Goal: Transaction & Acquisition: Purchase product/service

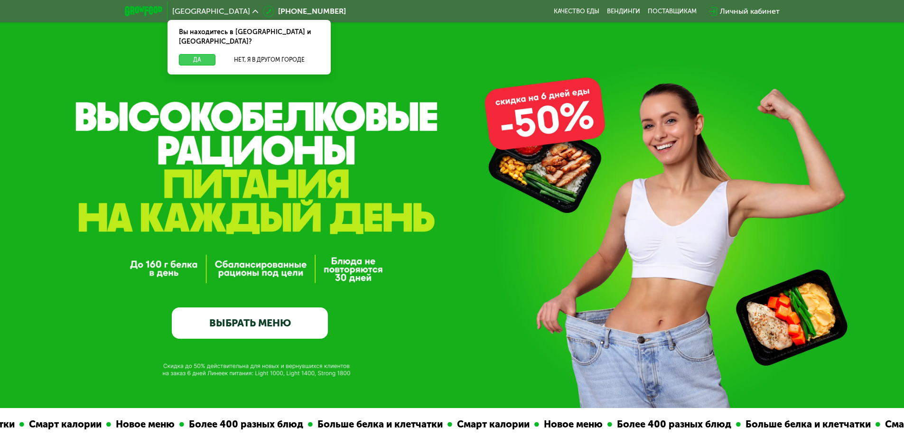
click at [204, 54] on button "Да" at bounding box center [197, 59] width 37 height 11
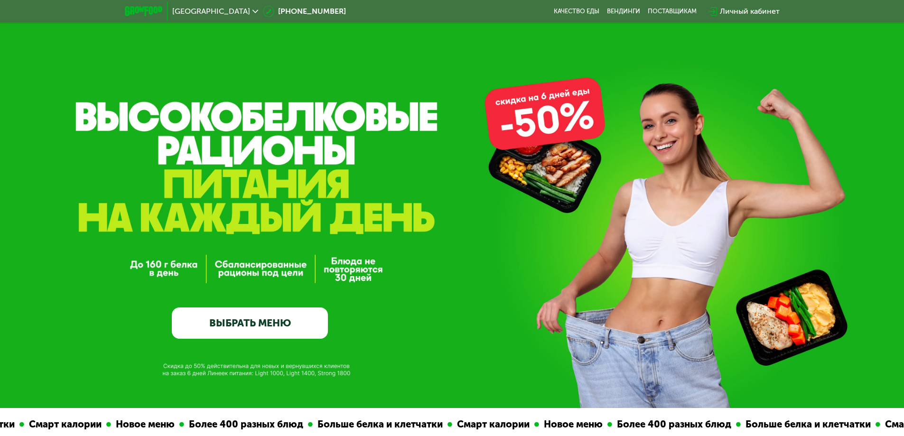
click at [267, 310] on link "ВЫБРАТЬ МЕНЮ" at bounding box center [250, 323] width 156 height 31
click at [245, 324] on link "ВЫБРАТЬ МЕНЮ" at bounding box center [250, 323] width 156 height 31
click at [267, 320] on link "ВЫБРАТЬ МЕНЮ" at bounding box center [250, 323] width 156 height 31
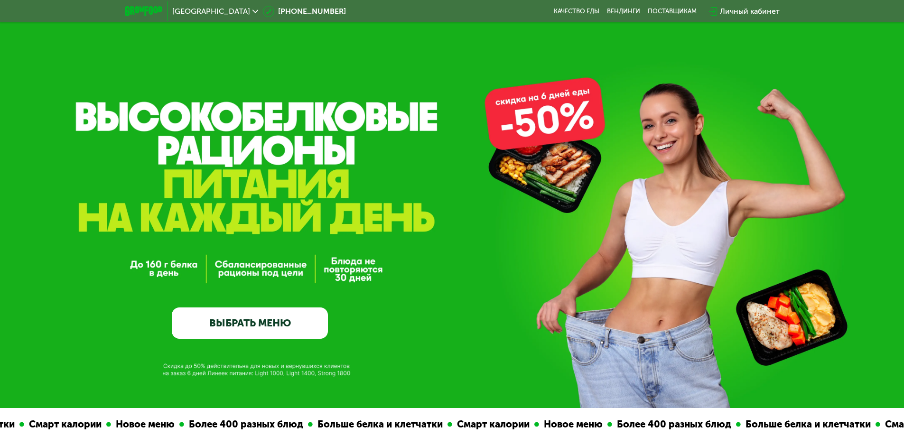
click at [267, 320] on link "ВЫБРАТЬ МЕНЮ" at bounding box center [250, 323] width 156 height 31
click at [267, 323] on link "ВЫБРАТЬ МЕНЮ" at bounding box center [250, 323] width 156 height 31
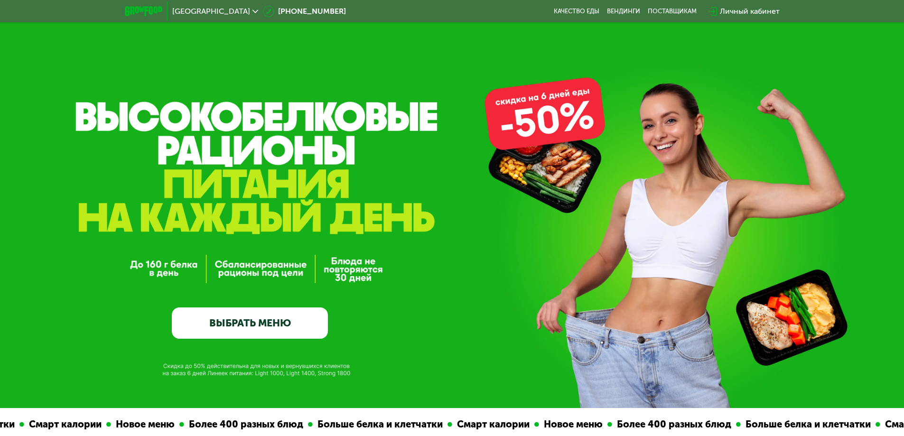
click at [267, 323] on link "ВЫБРАТЬ МЕНЮ" at bounding box center [250, 323] width 156 height 31
click at [267, 321] on link "ВЫБРАТЬ МЕНЮ" at bounding box center [250, 323] width 156 height 31
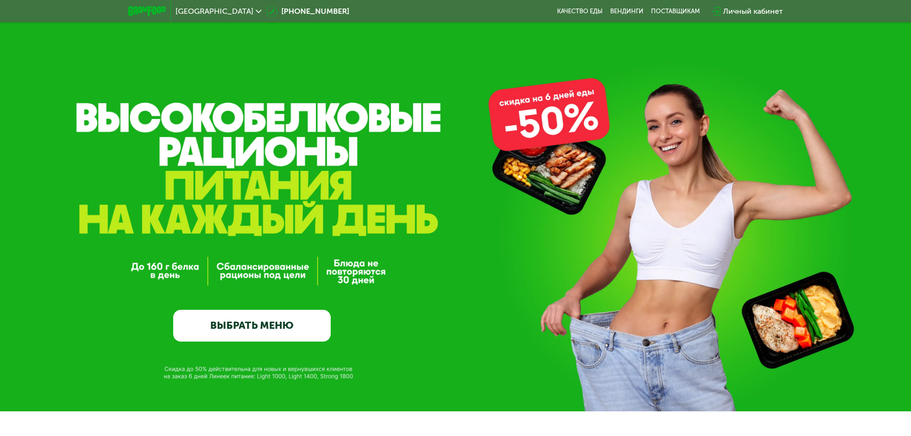
click at [284, 327] on link "ВЫБРАТЬ МЕНЮ" at bounding box center [252, 326] width 158 height 32
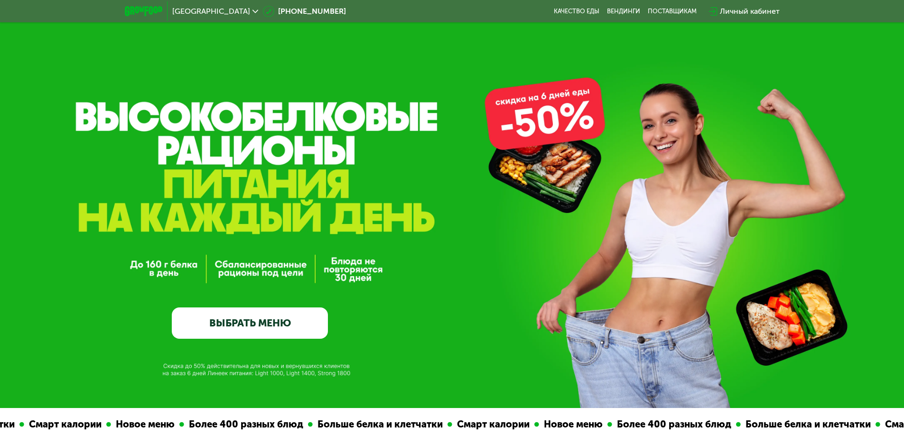
click at [269, 326] on link "ВЫБРАТЬ МЕНЮ" at bounding box center [250, 323] width 156 height 31
click at [268, 326] on link "ВЫБРАТЬ МЕНЮ" at bounding box center [250, 323] width 156 height 31
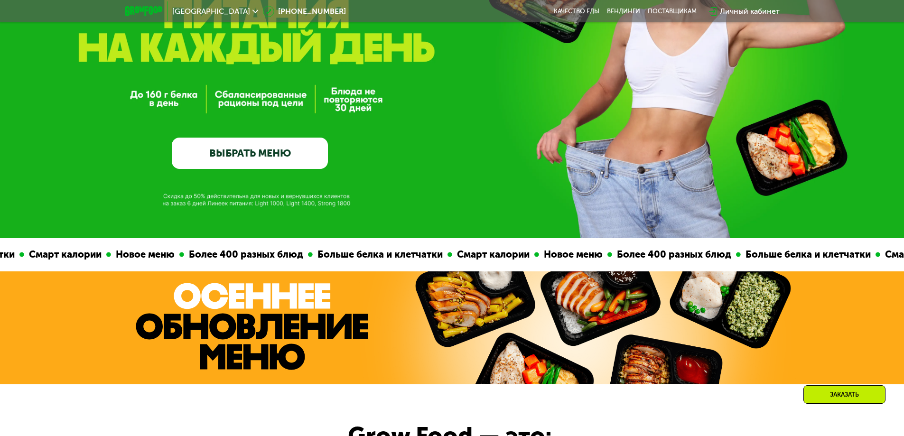
click at [277, 169] on link "ВЫБРАТЬ МЕНЮ" at bounding box center [250, 153] width 156 height 31
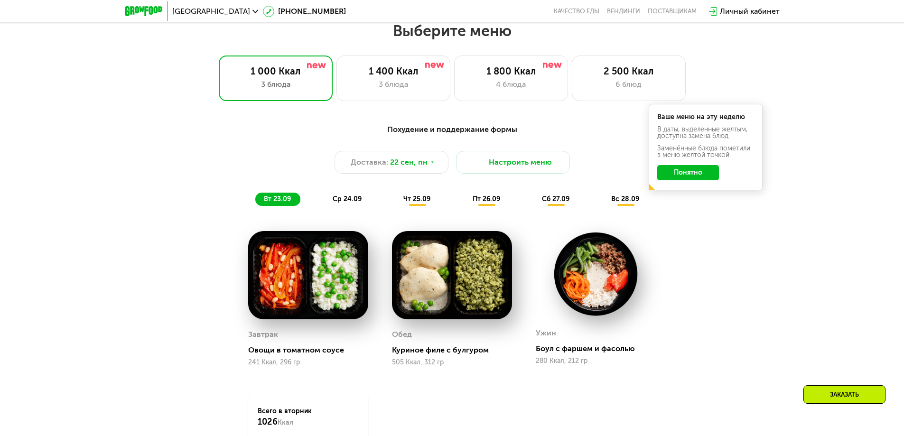
scroll to position [787, 0]
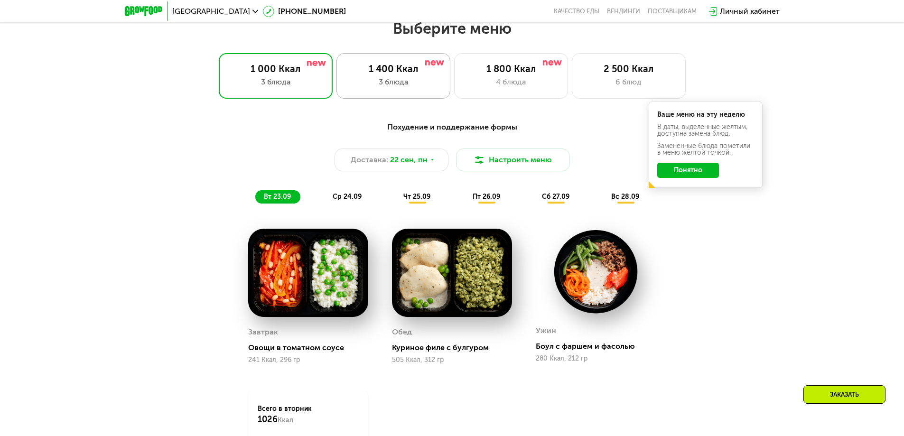
click at [415, 69] on div "1 400 Ккал" at bounding box center [393, 68] width 94 height 11
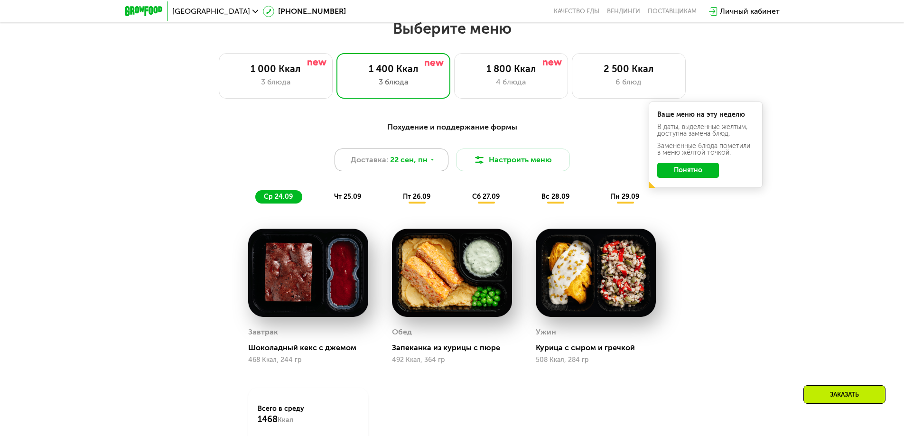
click at [440, 160] on div "Доставка: [DATE]" at bounding box center [392, 160] width 114 height 23
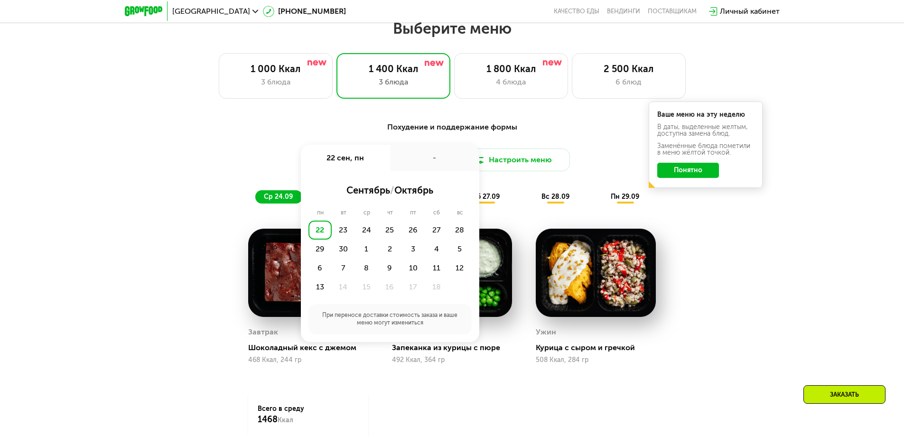
click at [440, 160] on div "-" at bounding box center [434, 158] width 89 height 27
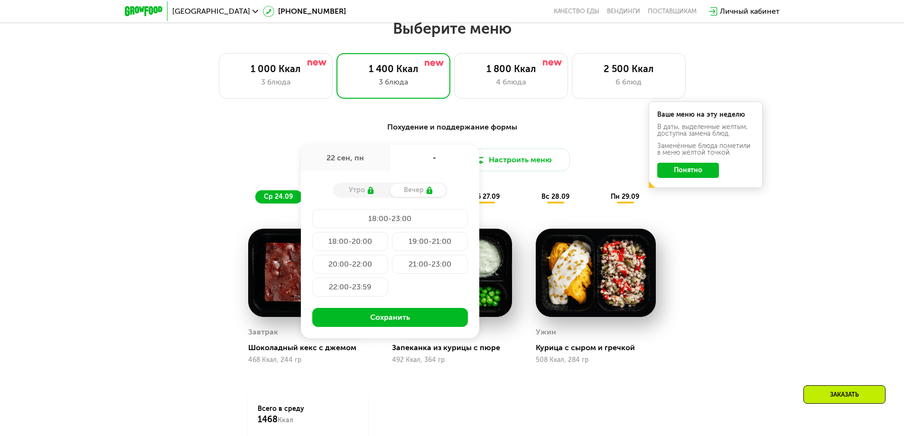
click at [777, 251] on div "Похудение и поддержание формы Доставка: [DATE] сен, пн - Утро Вечер 18:00-23:00…" at bounding box center [452, 320] width 904 height 425
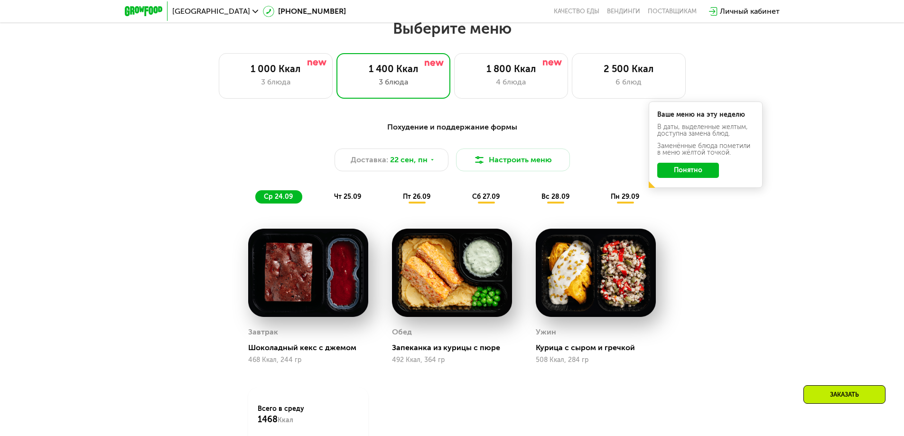
click at [312, 267] on img at bounding box center [308, 273] width 120 height 88
click at [438, 285] on img at bounding box center [452, 273] width 120 height 88
click at [493, 252] on img at bounding box center [452, 273] width 120 height 88
drag, startPoint x: 548, startPoint y: 350, endPoint x: 587, endPoint y: 351, distance: 38.9
click at [587, 351] on div "Курица с сыром и гречкой" at bounding box center [600, 347] width 128 height 9
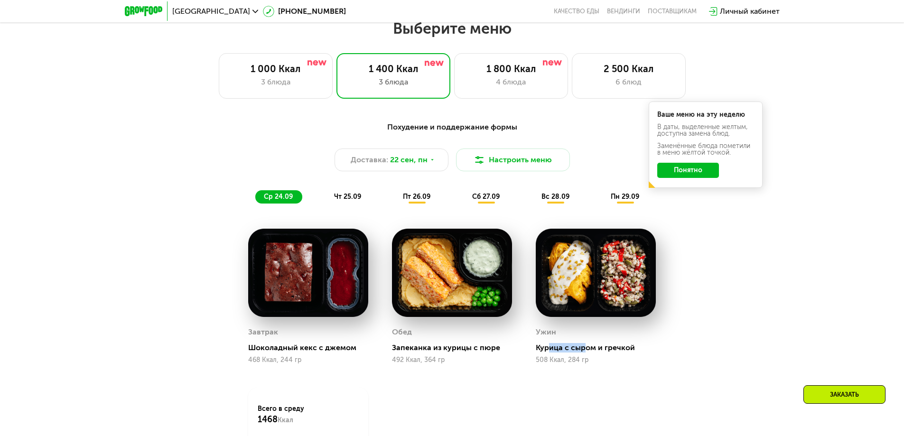
click at [614, 264] on img at bounding box center [596, 273] width 120 height 88
click at [731, 252] on div "Похудение и поддержание формы Доставка: [DATE] Настроить меню ср 24.09 чт 25.09…" at bounding box center [452, 313] width 585 height 394
click at [279, 61] on div "1 000 Ккал 3 блюда" at bounding box center [276, 76] width 114 height 46
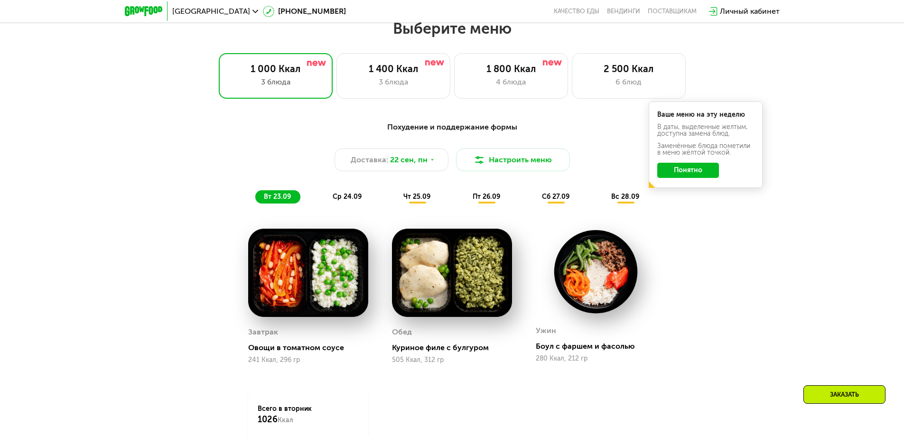
drag, startPoint x: 384, startPoint y: 352, endPoint x: 438, endPoint y: 343, distance: 54.8
click at [438, 343] on div "Обед Куриное филе с булгуром 505 Ккал, 312 гр" at bounding box center [452, 296] width 144 height 159
drag, startPoint x: 541, startPoint y: 350, endPoint x: 588, endPoint y: 346, distance: 47.1
click at [588, 346] on div "Боул с фаршем и фасолью" at bounding box center [600, 346] width 128 height 9
click at [798, 269] on div "Похудение и поддержание формы Доставка: [DATE] Настроить меню вт 23.09 ср 24.09…" at bounding box center [452, 320] width 904 height 425
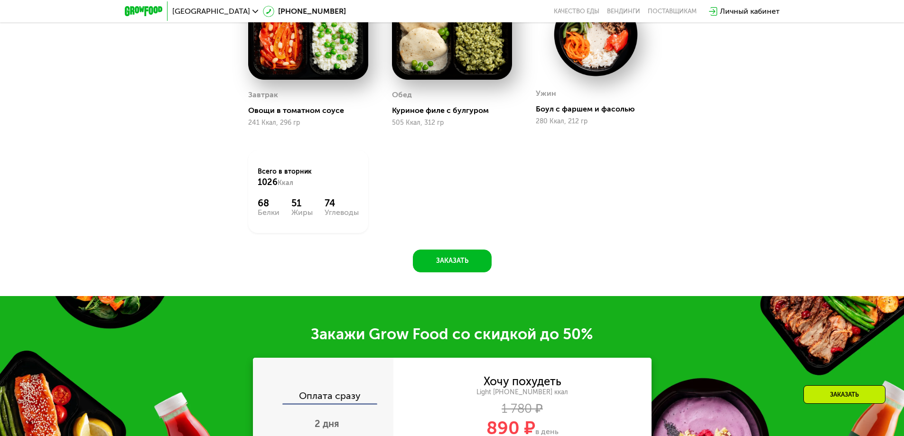
scroll to position [929, 0]
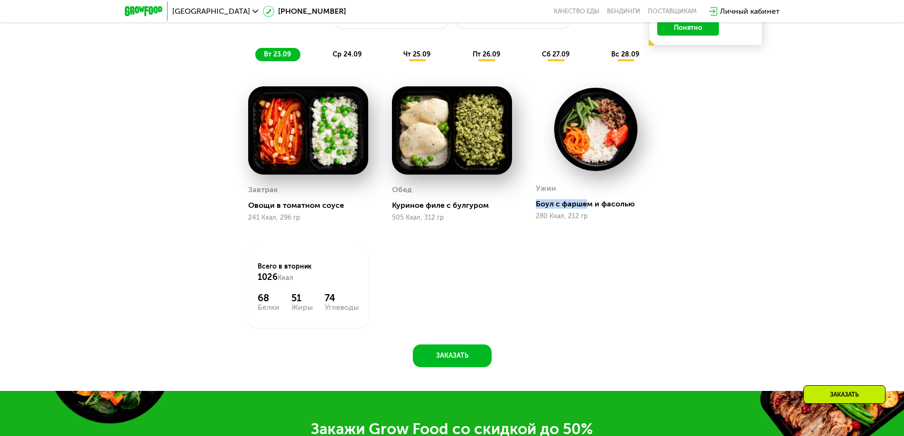
drag, startPoint x: 536, startPoint y: 207, endPoint x: 585, endPoint y: 204, distance: 48.5
click at [585, 204] on div "Боул с фаршем и фасолью" at bounding box center [600, 203] width 128 height 9
click at [755, 180] on div "Похудение и поддержание формы Доставка: [DATE] Настроить меню вт 23.09 ср 24.09…" at bounding box center [452, 178] width 904 height 425
drag, startPoint x: 394, startPoint y: 215, endPoint x: 448, endPoint y: 217, distance: 54.2
click at [448, 217] on div "Обед Куриное филе с булгуром 505 Ккал, 312 гр" at bounding box center [452, 202] width 120 height 39
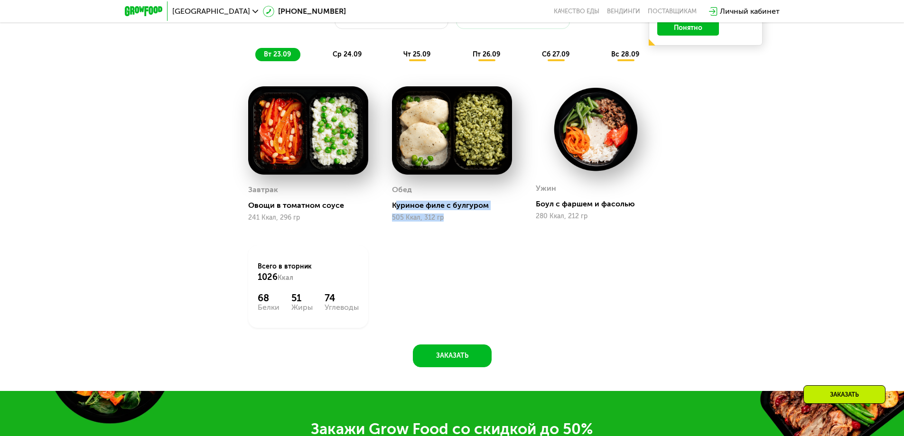
click at [450, 159] on img at bounding box center [452, 130] width 120 height 88
click at [553, 263] on div "Завтрак Овощи в томатном соусе 241 Ккал, 296 гр Обед Куриное филе с булгуром [G…" at bounding box center [452, 207] width 432 height 265
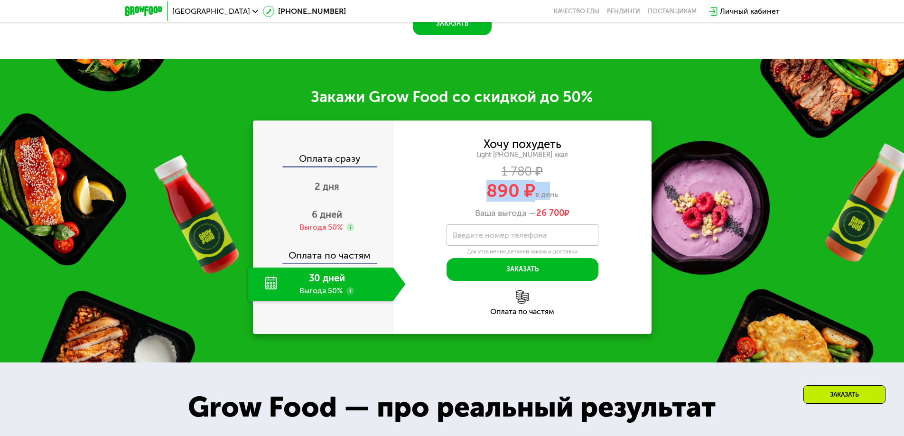
drag, startPoint x: 472, startPoint y: 191, endPoint x: 547, endPoint y: 187, distance: 75.1
click at [547, 187] on div "890 ₽ в день" at bounding box center [522, 191] width 258 height 18
click at [442, 325] on div "Хочу похудеть Light [PHONE_NUMBER] ккал 1 780 ₽ 890 ₽ в день Ваша выгода — 26 7…" at bounding box center [522, 228] width 258 height 214
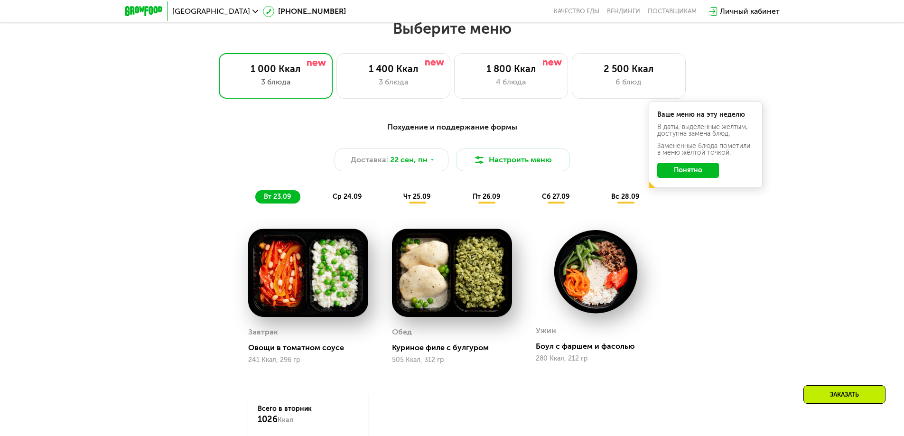
scroll to position [597, 0]
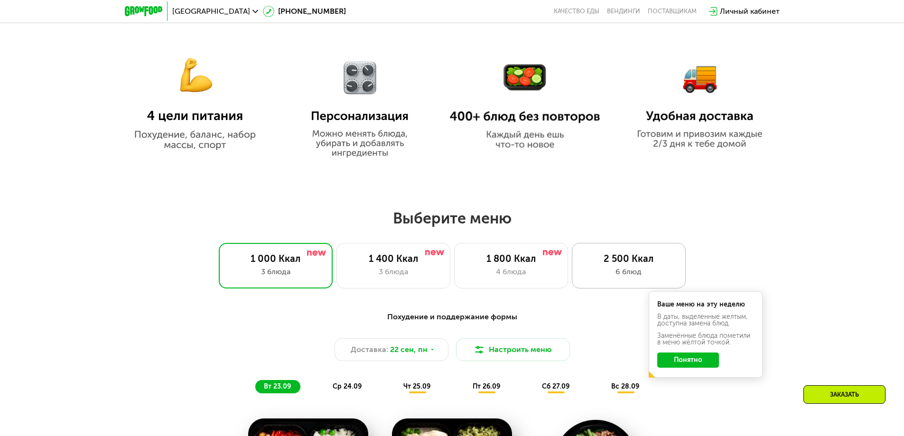
click at [606, 258] on div "2 500 Ккал" at bounding box center [629, 258] width 94 height 11
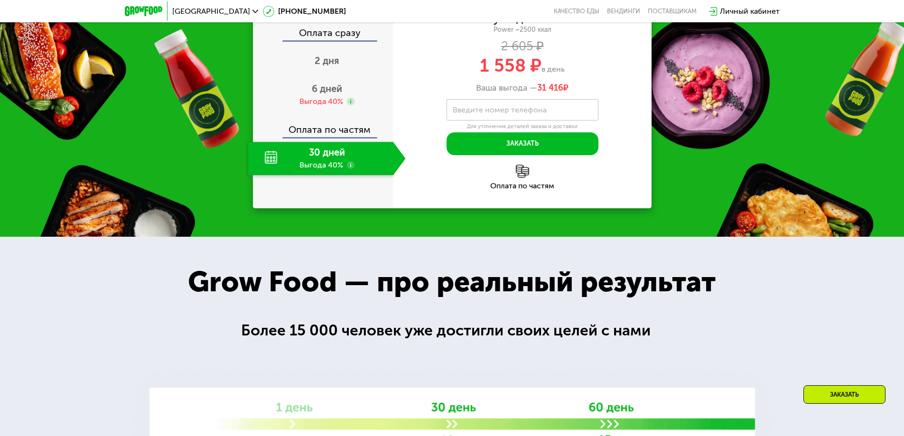
scroll to position [1404, 0]
